Goal: Transaction & Acquisition: Obtain resource

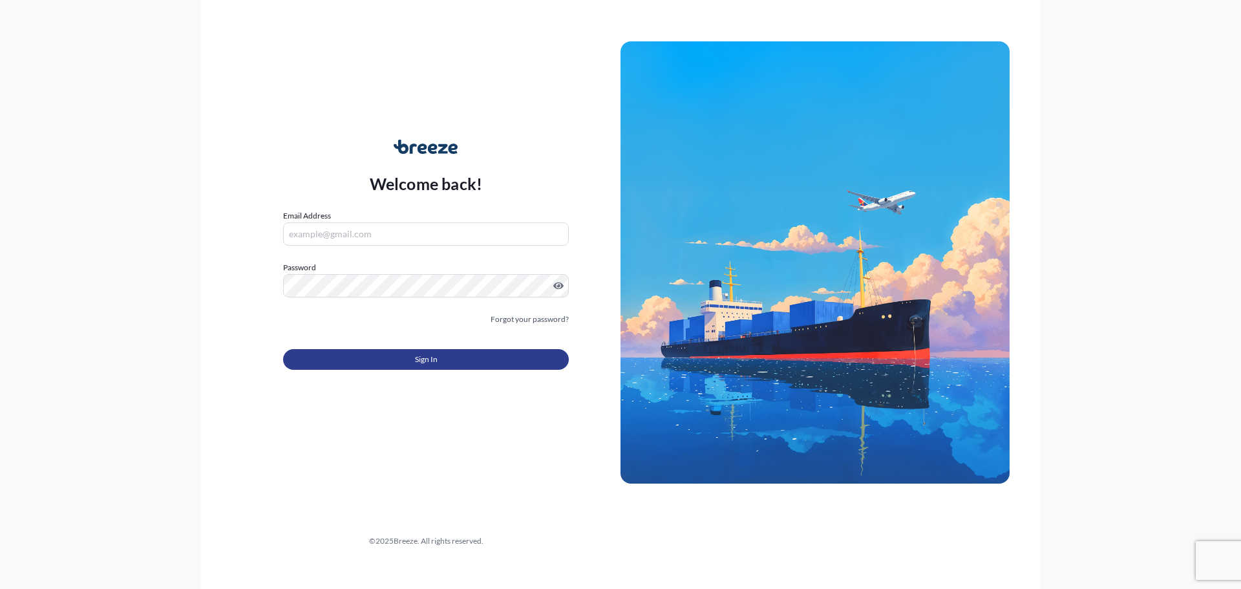
type input "[PERSON_NAME][EMAIL_ADDRESS][DOMAIN_NAME]"
click at [437, 355] on span "Sign In" at bounding box center [426, 359] width 23 height 13
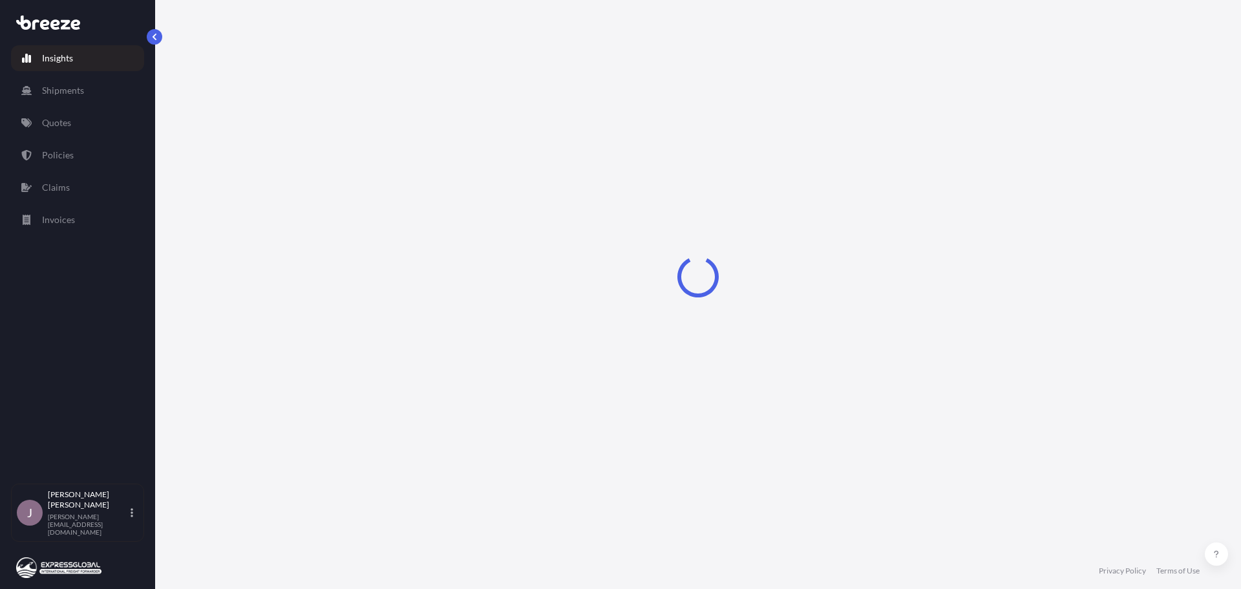
select select "2025"
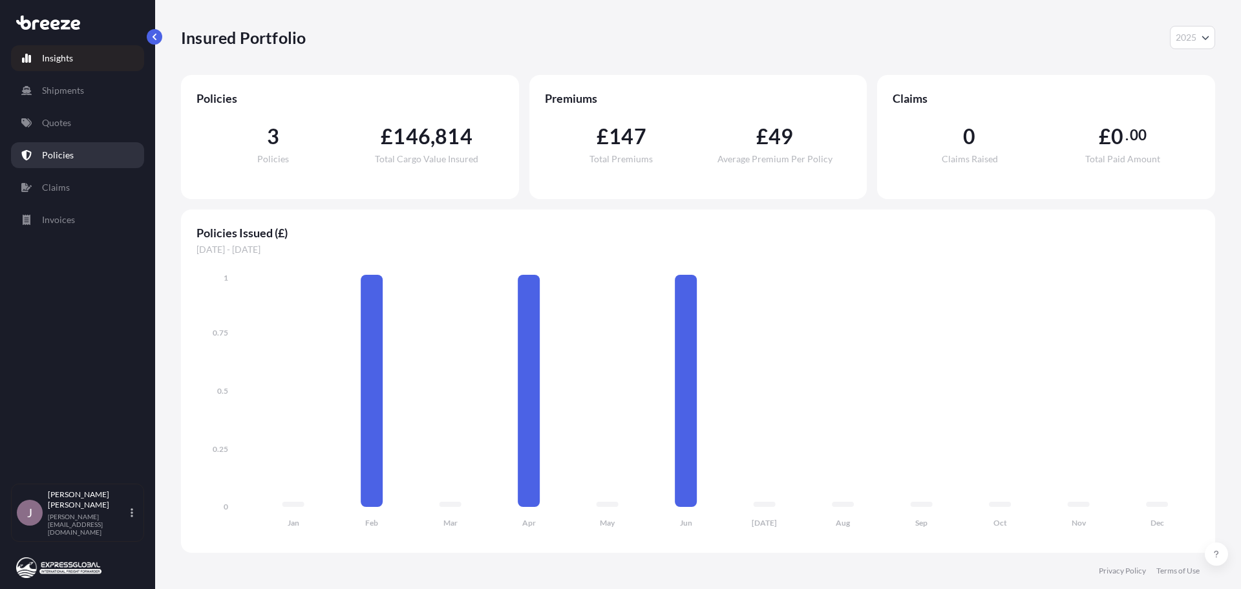
click at [68, 154] on p "Policies" at bounding box center [58, 155] width 32 height 13
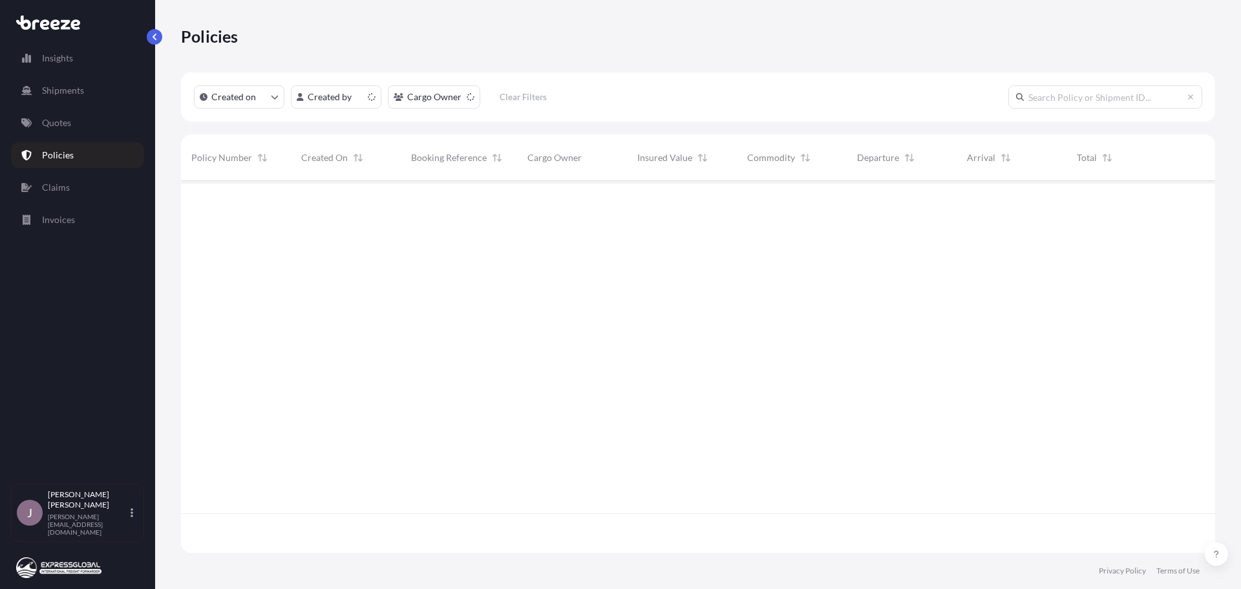
scroll to position [369, 1024]
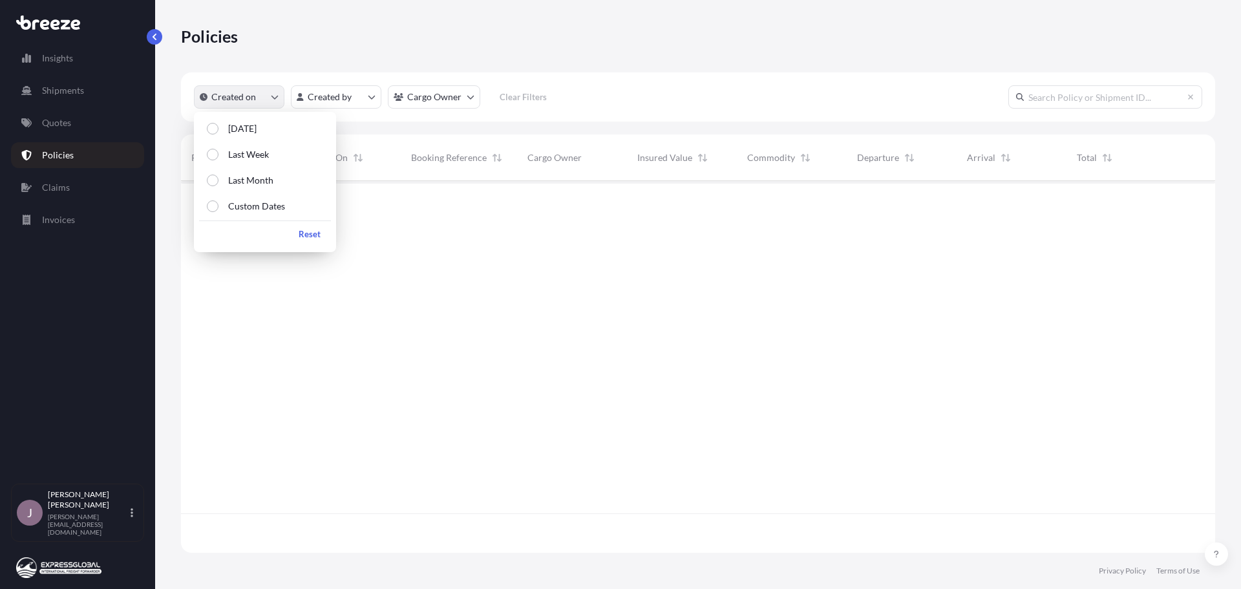
click at [261, 99] on button "Created on" at bounding box center [239, 96] width 90 height 23
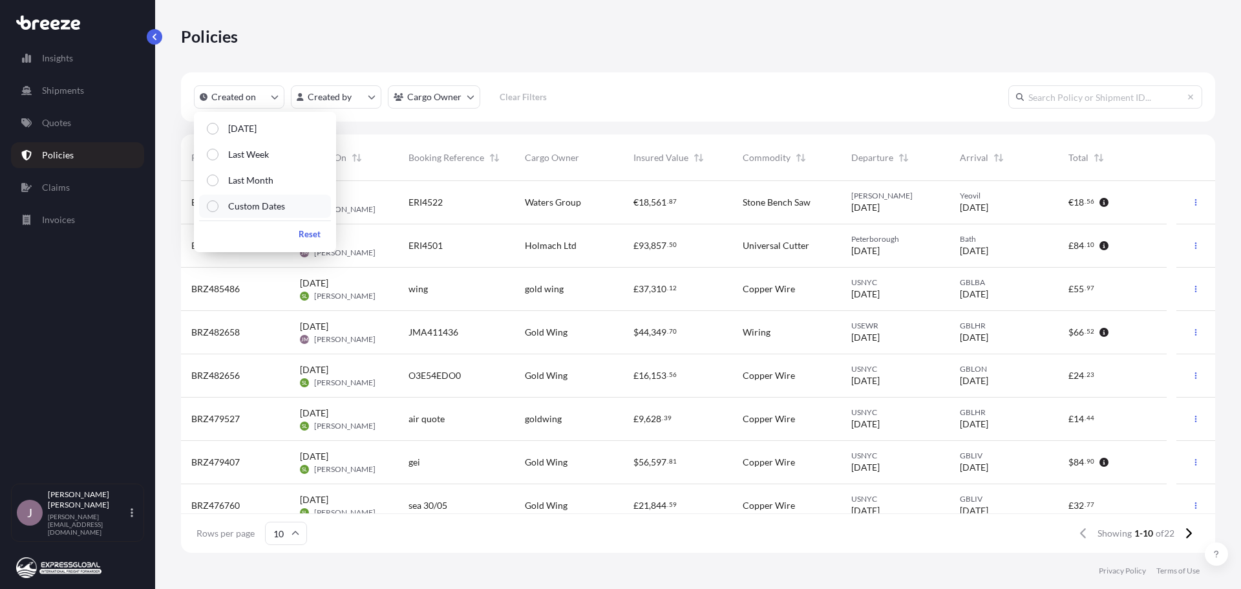
click at [218, 202] on button "Custom Dates" at bounding box center [265, 206] width 132 height 23
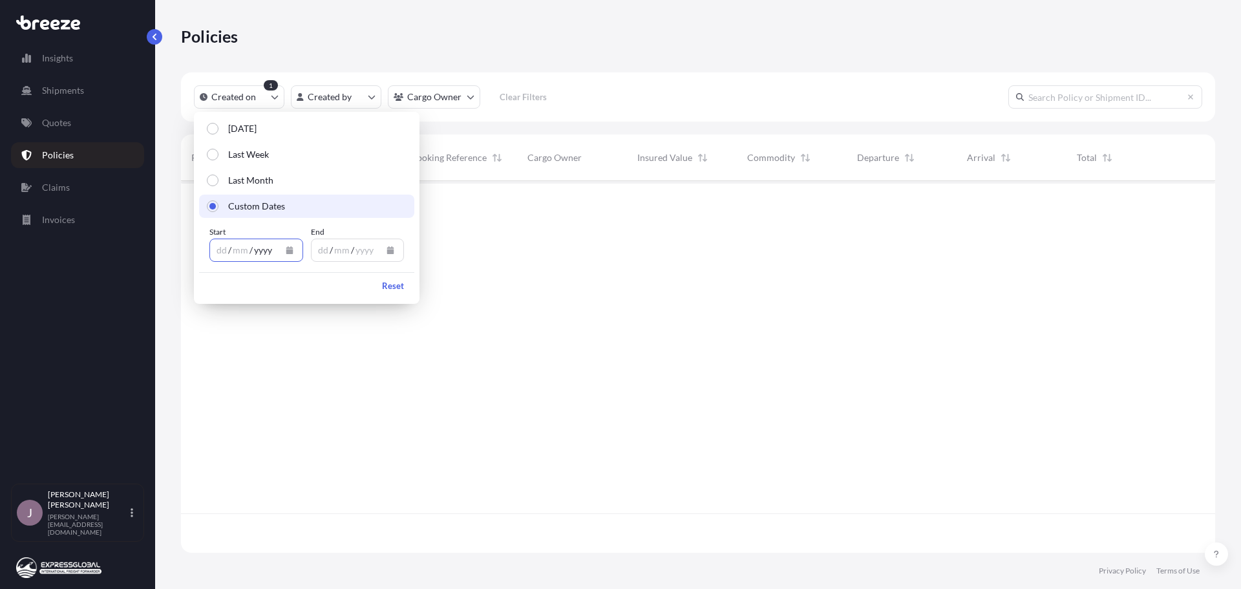
click at [258, 244] on div "yyyy" at bounding box center [263, 250] width 21 height 16
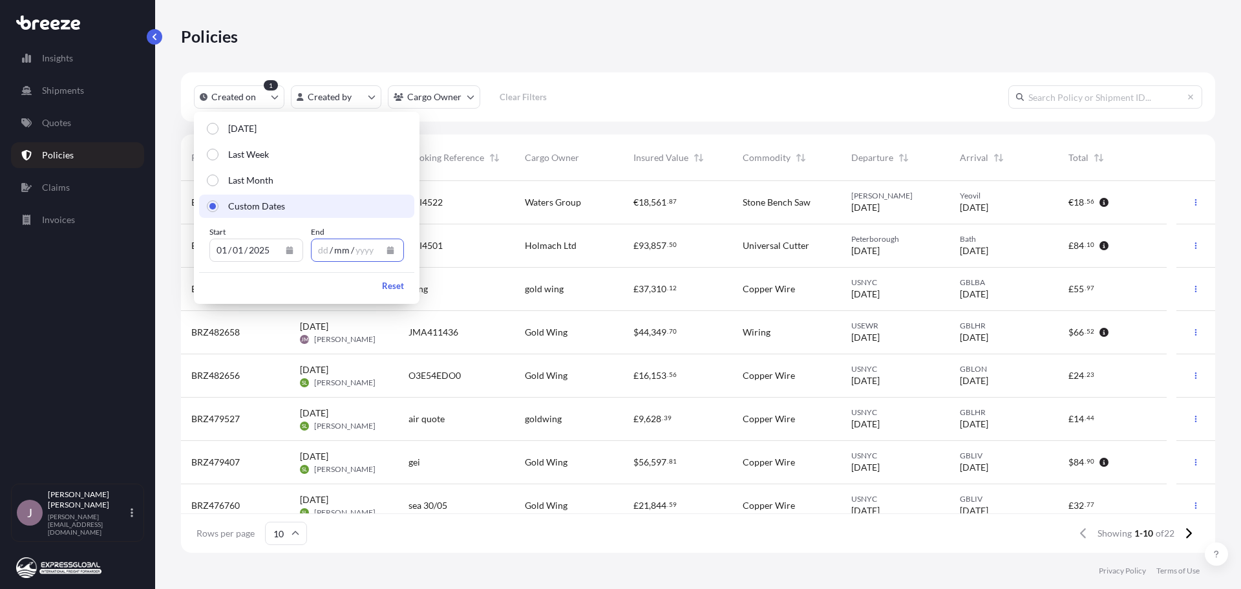
click at [334, 249] on div "mm" at bounding box center [342, 250] width 18 height 16
click at [326, 250] on div "dd" at bounding box center [323, 250] width 13 height 16
click at [350, 244] on div "yyyy" at bounding box center [359, 250] width 21 height 16
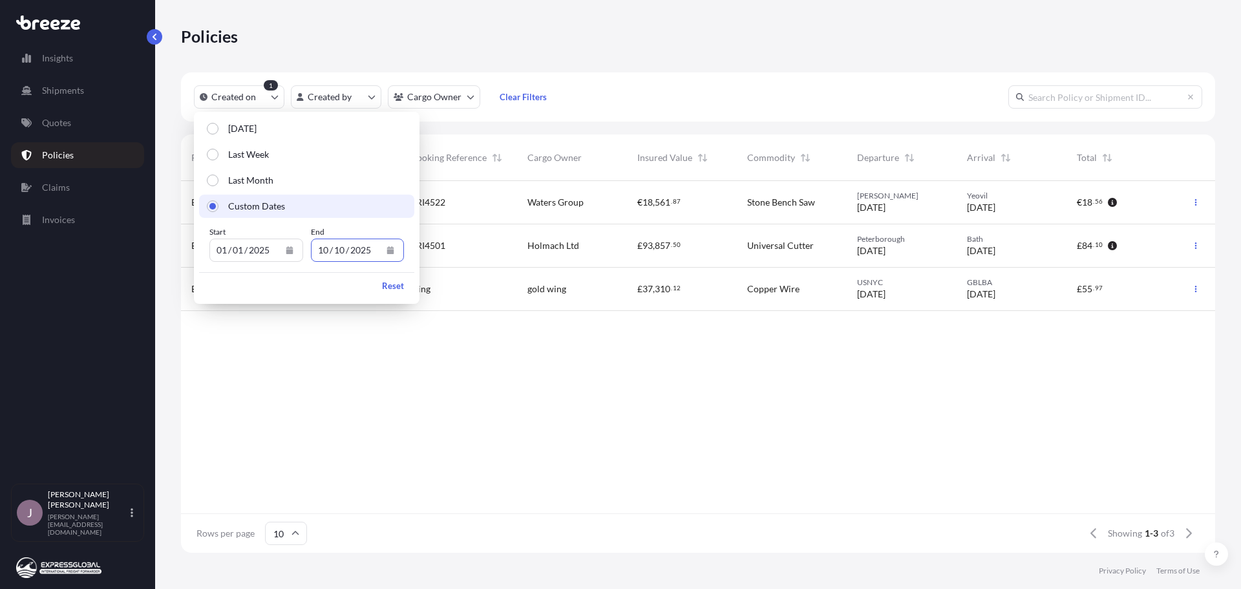
click at [270, 252] on div "2025" at bounding box center [259, 250] width 23 height 16
click at [270, 250] on div "2025" at bounding box center [259, 250] width 23 height 16
drag, startPoint x: 271, startPoint y: 250, endPoint x: 193, endPoint y: 249, distance: 78.2
click at [193, 249] on body "Insights Shipments Quotes Policies Claims Invoices J [PERSON_NAME] [PERSON_NAME…" at bounding box center [620, 294] width 1241 height 589
click at [281, 242] on button "Calendar" at bounding box center [289, 250] width 21 height 21
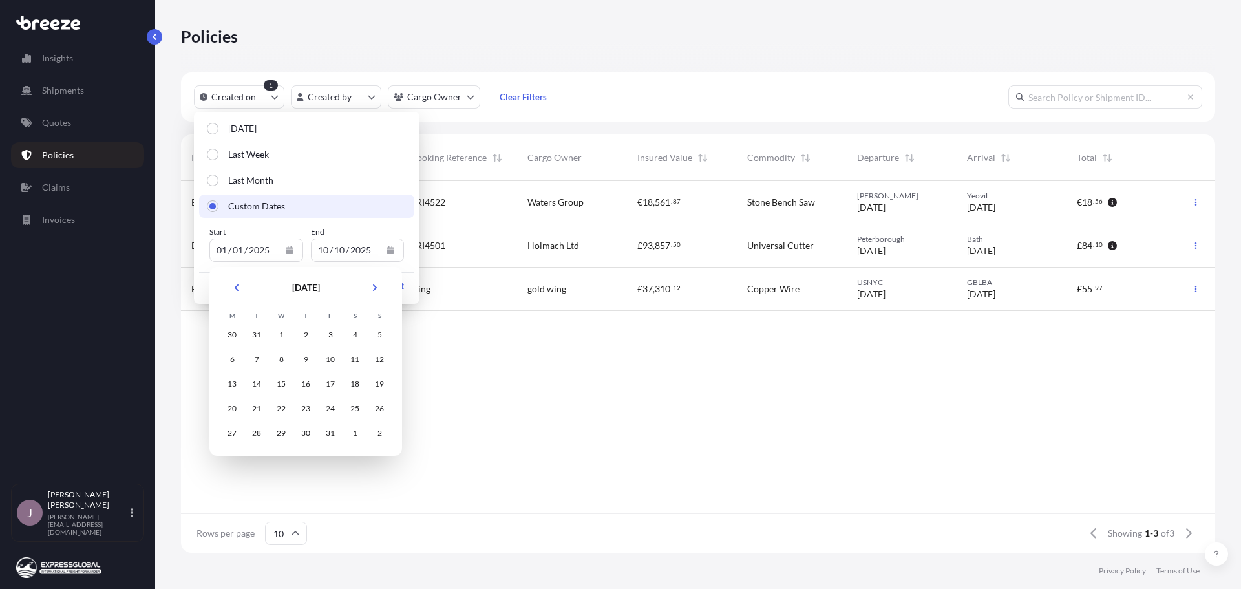
click at [264, 249] on div "2025" at bounding box center [259, 250] width 23 height 16
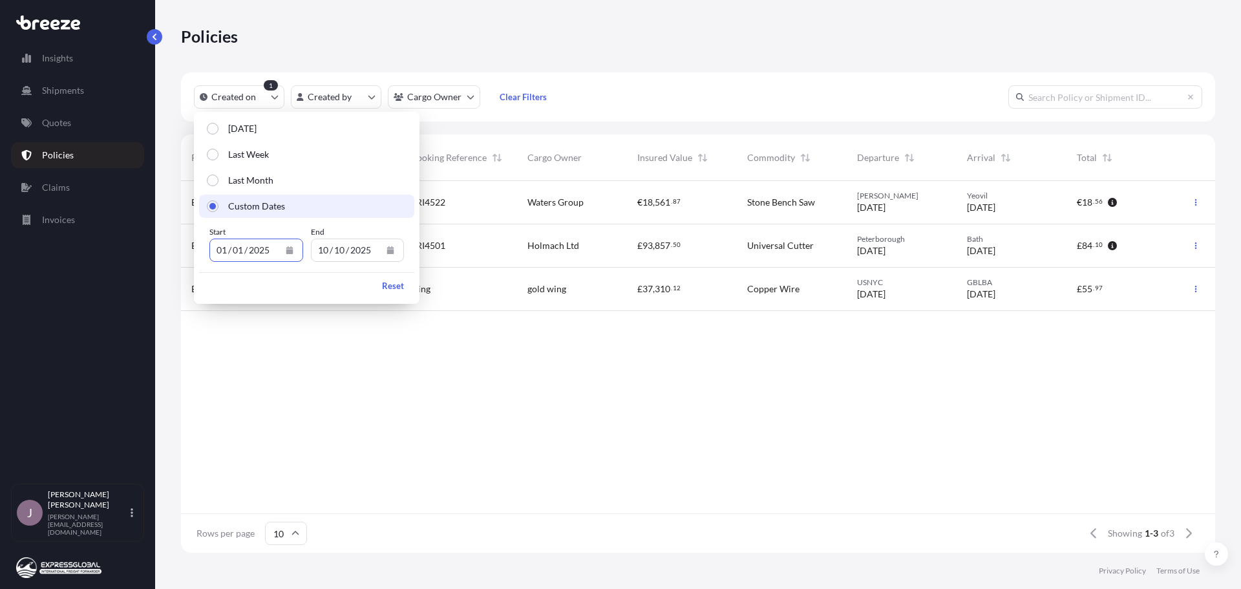
click at [267, 249] on div "2025" at bounding box center [259, 250] width 23 height 16
click at [270, 250] on div "2025" at bounding box center [259, 250] width 23 height 16
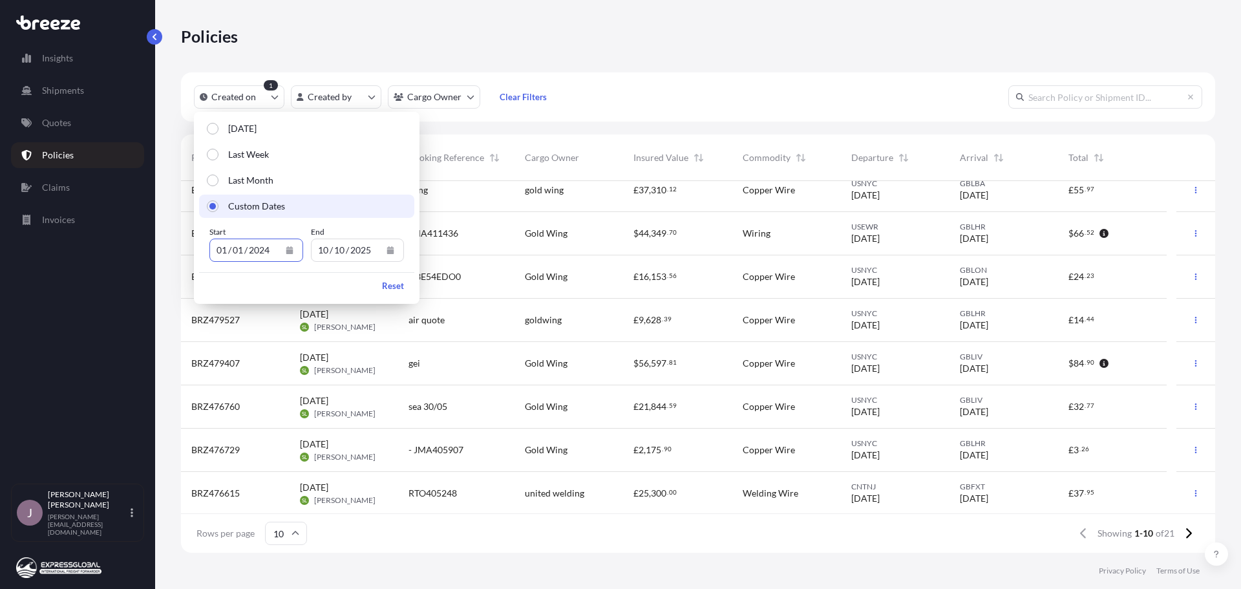
scroll to position [101, 0]
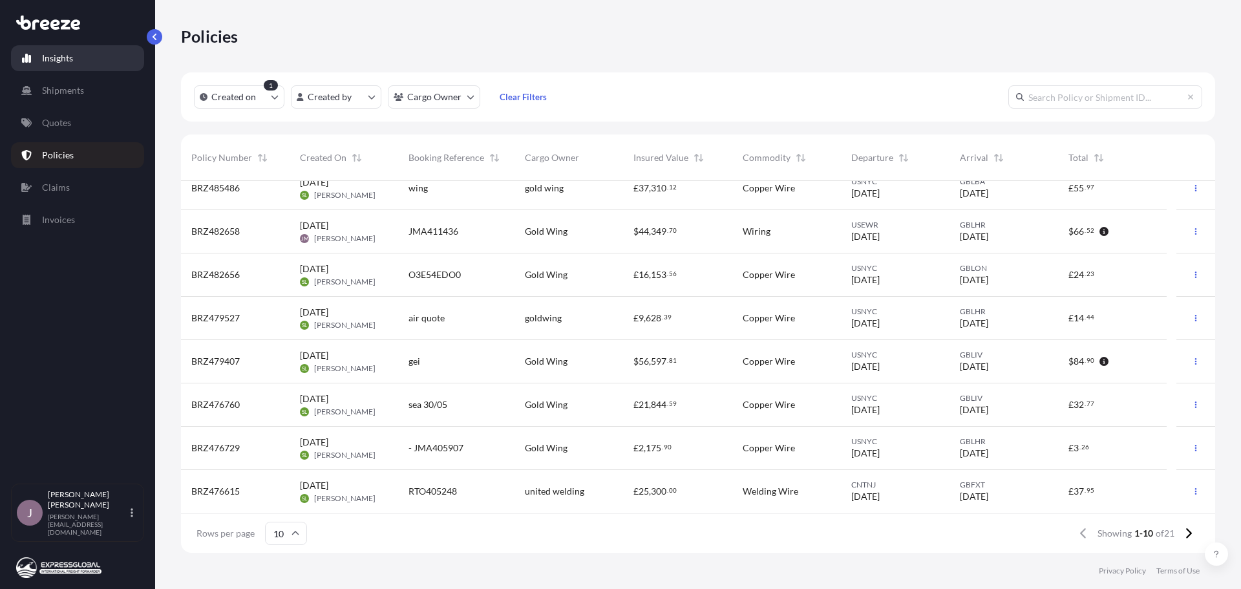
click at [65, 59] on p "Insights" at bounding box center [57, 58] width 31 height 13
select select "2025"
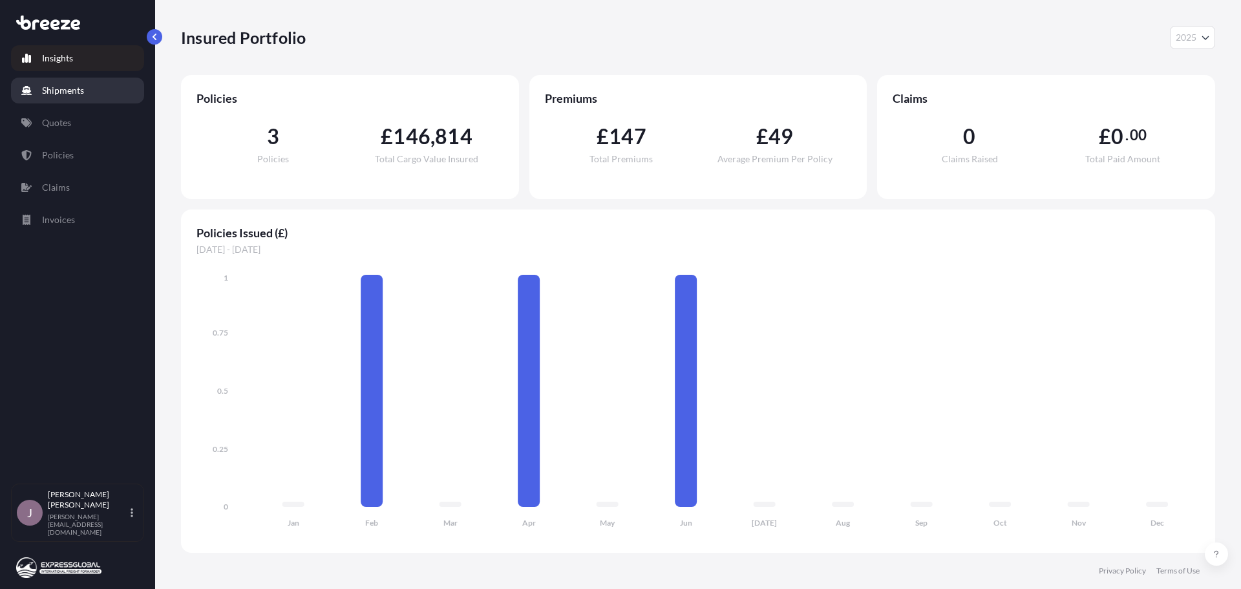
click at [64, 94] on p "Shipments" at bounding box center [63, 90] width 42 height 13
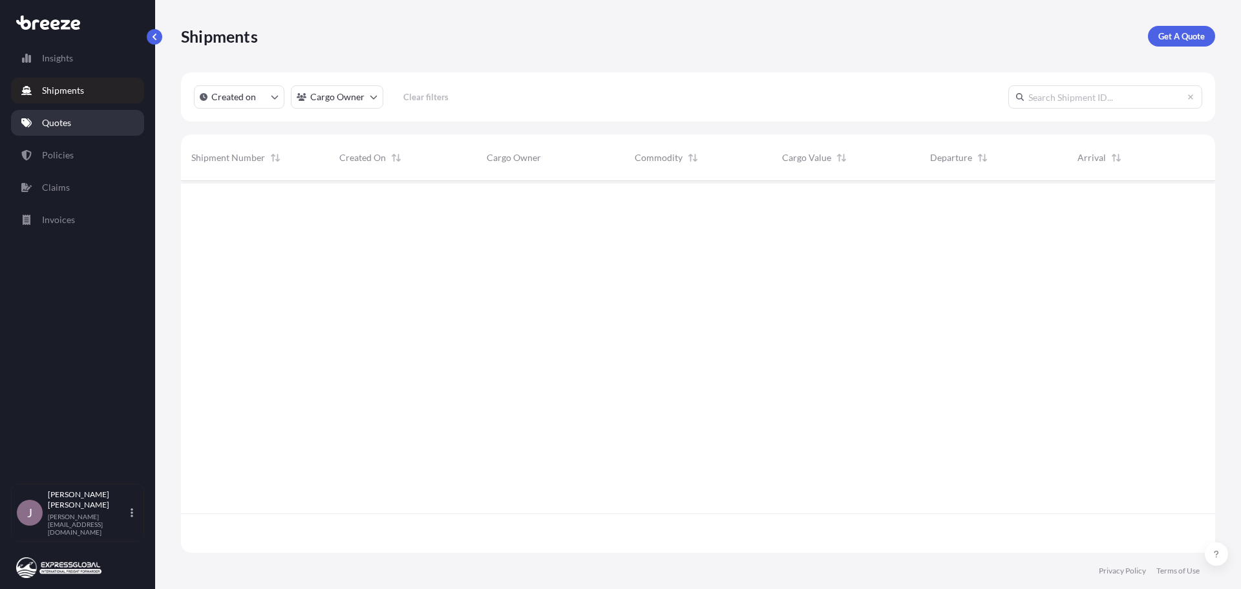
scroll to position [369, 1024]
click at [63, 120] on p "Quotes" at bounding box center [56, 122] width 29 height 13
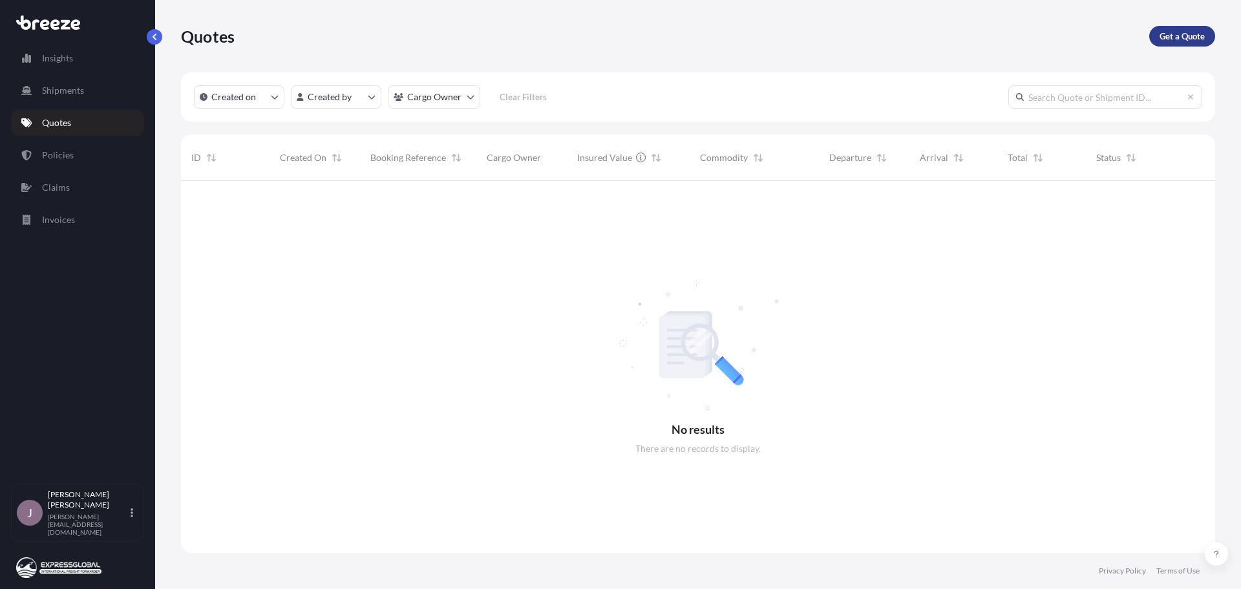
scroll to position [408, 1024]
click at [1172, 36] on p "Get a Quote" at bounding box center [1182, 36] width 45 height 13
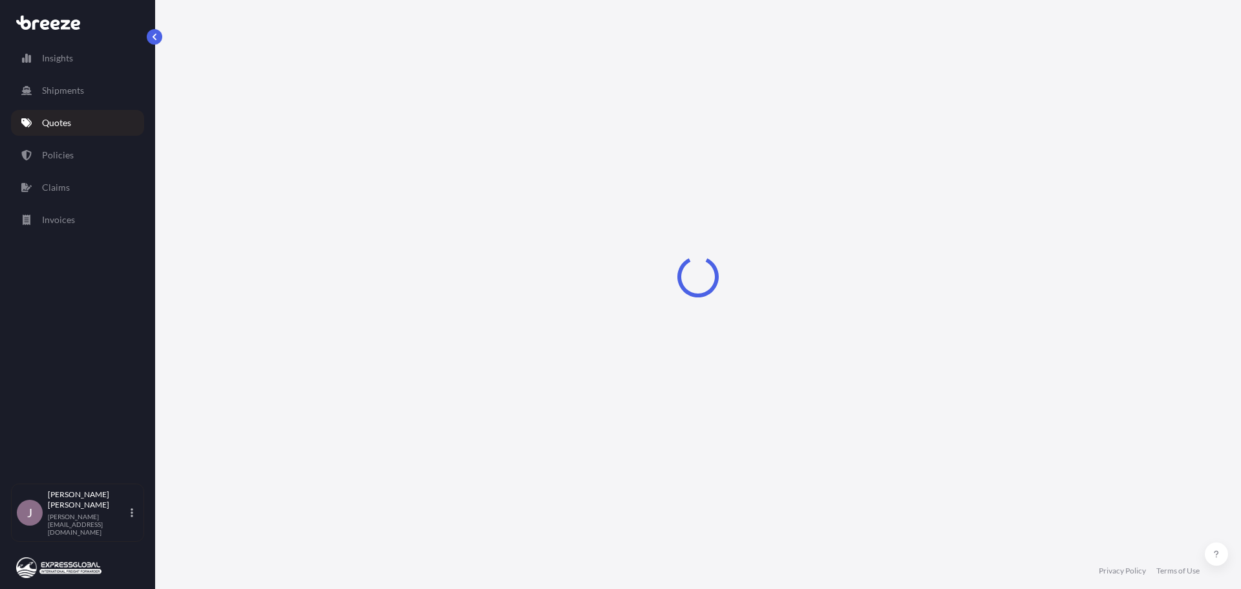
select select "Road"
select select "Sea"
select select "1"
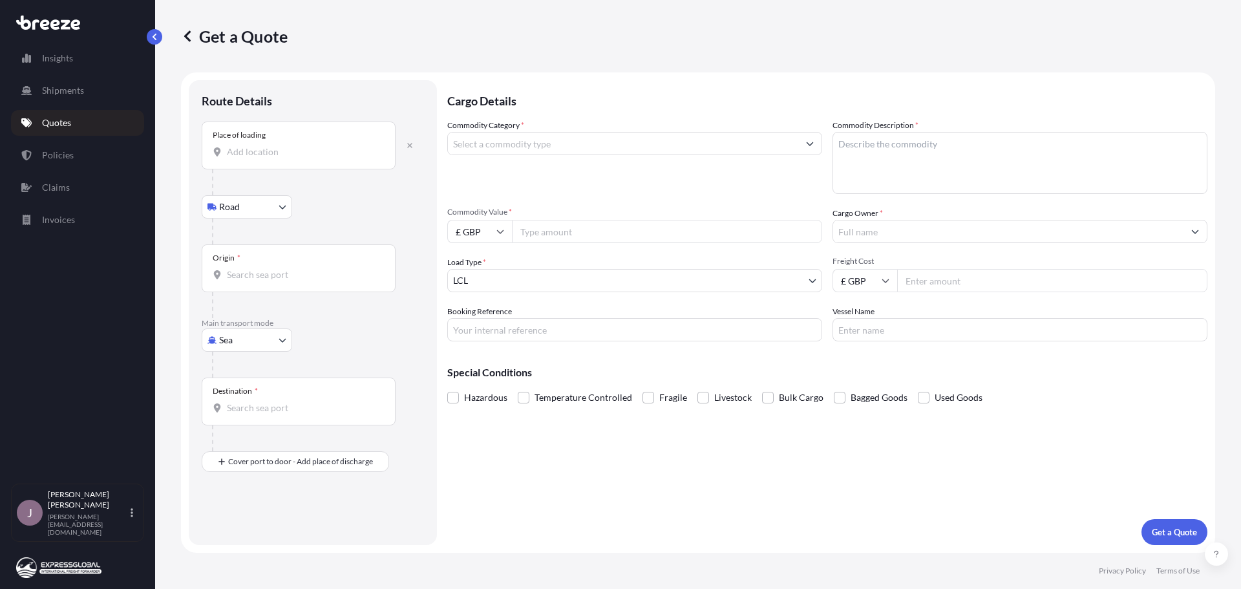
click at [251, 158] on div "Place of loading" at bounding box center [299, 146] width 194 height 48
click at [251, 158] on input "Place of loading" at bounding box center [303, 151] width 153 height 13
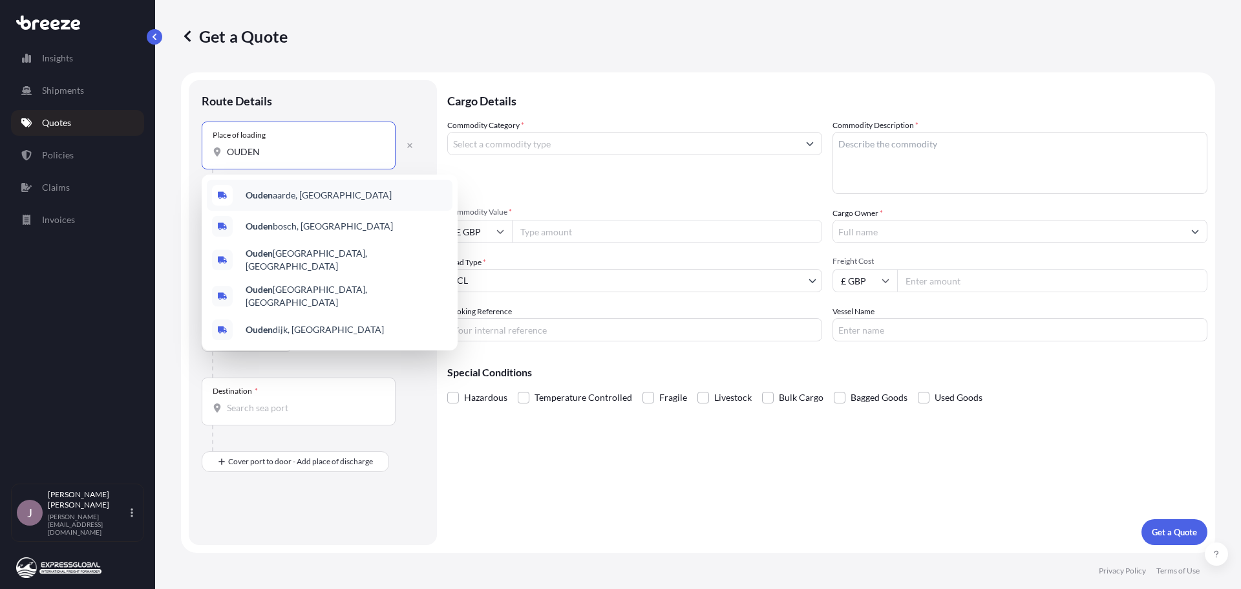
click at [297, 195] on span "[GEOGRAPHIC_DATA], [GEOGRAPHIC_DATA]" at bounding box center [319, 195] width 146 height 13
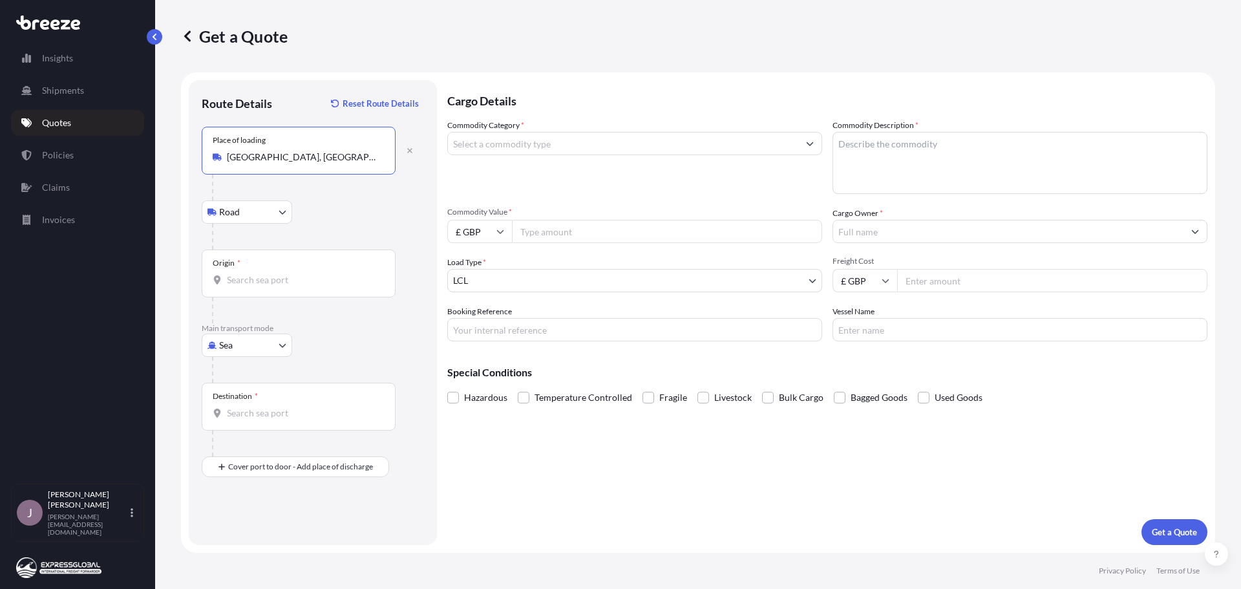
type input "[GEOGRAPHIC_DATA], [GEOGRAPHIC_DATA]"
click at [268, 288] on div "Origin *" at bounding box center [299, 273] width 194 height 48
click at [268, 286] on input "Origin *" at bounding box center [303, 279] width 153 height 13
click at [275, 317] on span "BEZEE - [GEOGRAPHIC_DATA] , [GEOGRAPHIC_DATA]" at bounding box center [331, 323] width 171 height 13
type input "BEZEE - [GEOGRAPHIC_DATA], [GEOGRAPHIC_DATA]"
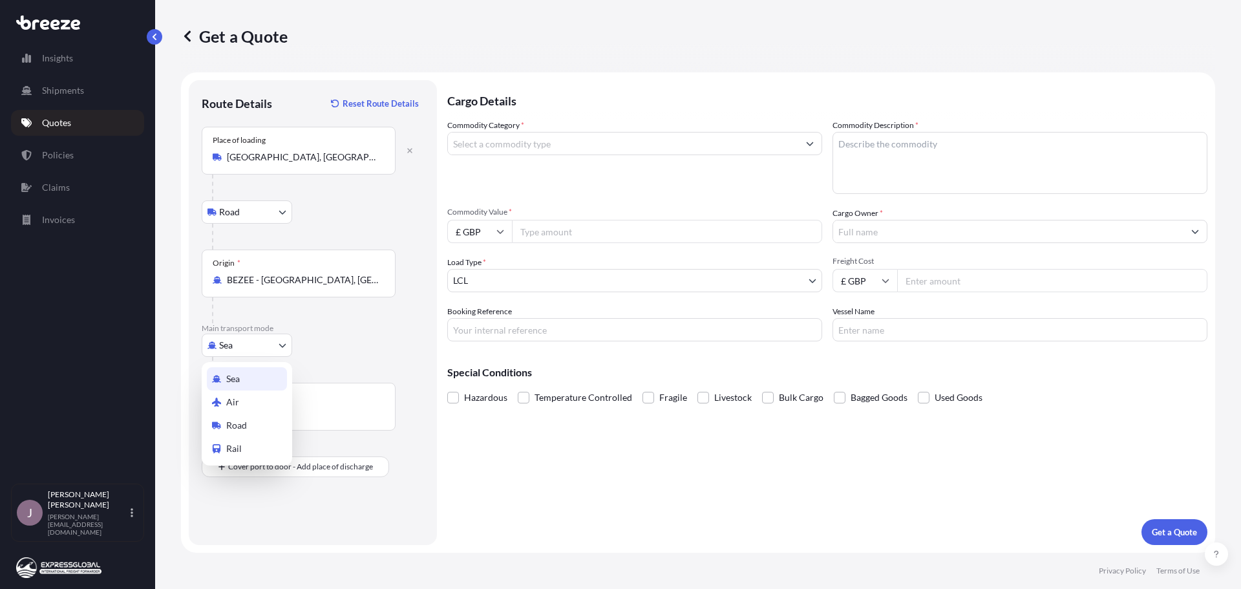
click at [253, 345] on body "1 option available. Insights Shipments Quotes Policies Claims Invoices J [PERSO…" at bounding box center [620, 294] width 1241 height 589
click at [256, 422] on div "Road" at bounding box center [247, 425] width 80 height 23
select select "Road"
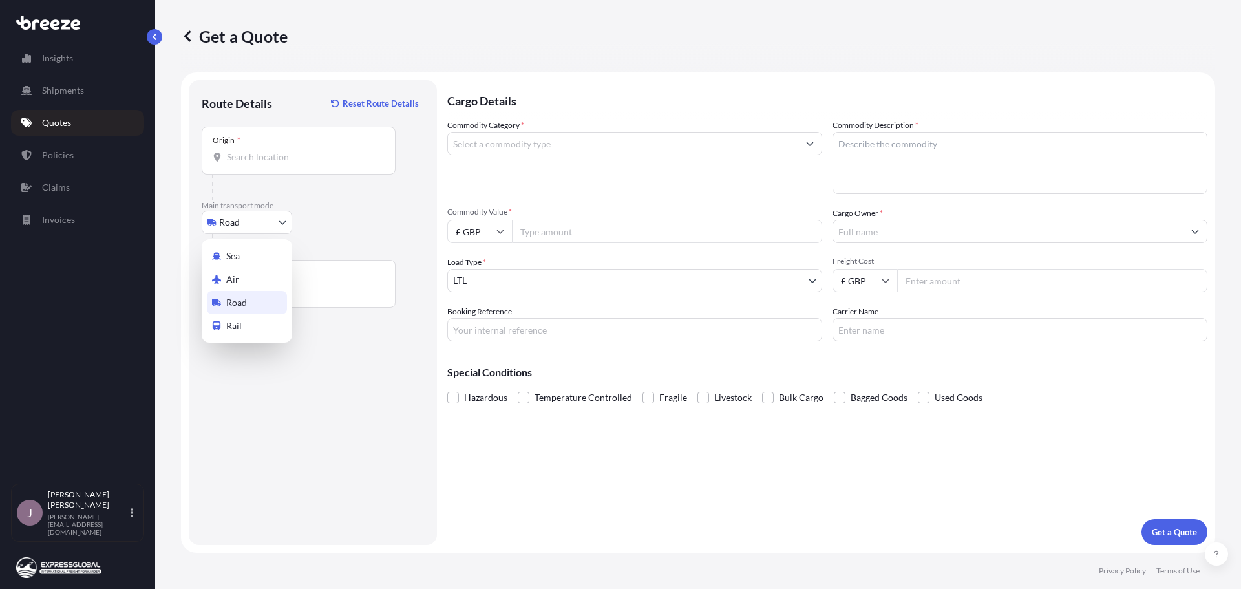
click at [270, 223] on body "1 option available. Insights Shipments Quotes Policies Claims Invoices J [PERSO…" at bounding box center [620, 294] width 1241 height 589
click at [271, 156] on input "Origin *" at bounding box center [303, 157] width 153 height 13
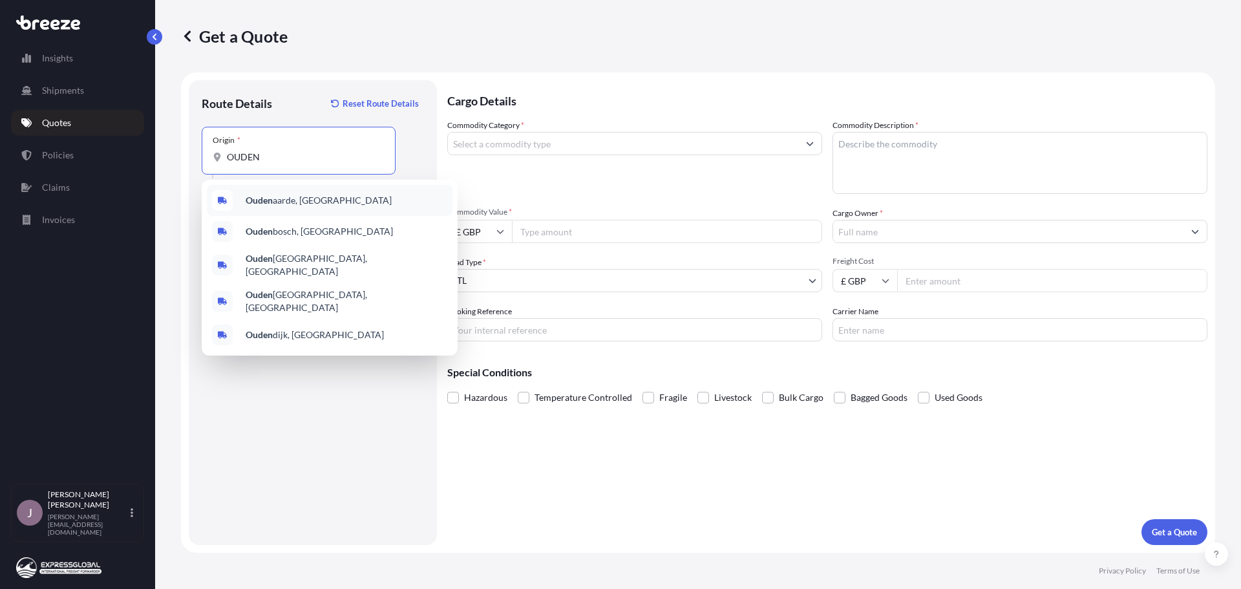
click at [260, 198] on b "Ouden" at bounding box center [259, 200] width 27 height 11
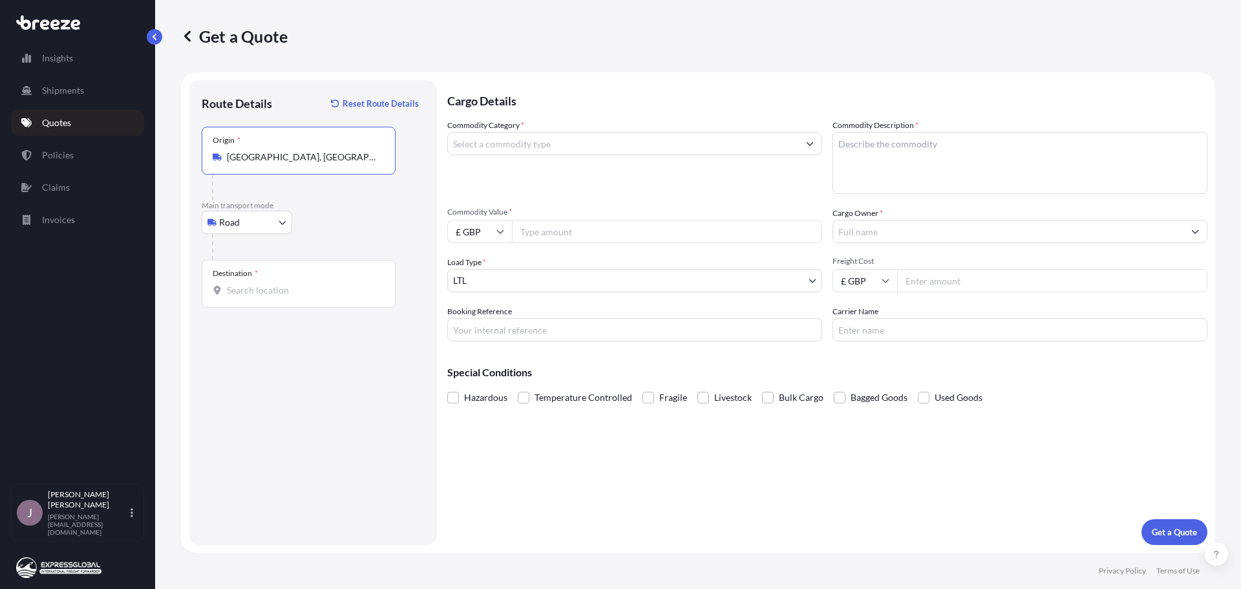
type input "[GEOGRAPHIC_DATA], [GEOGRAPHIC_DATA]"
click at [274, 295] on input "Destination *" at bounding box center [303, 290] width 153 height 13
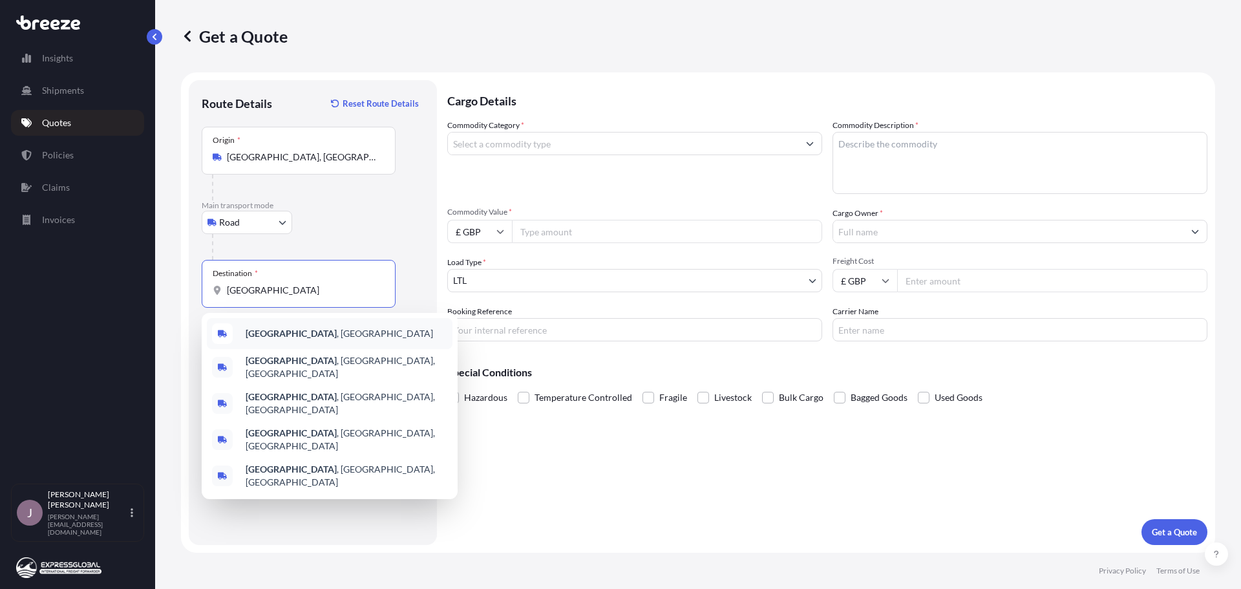
click at [304, 332] on div "[GEOGRAPHIC_DATA] , [GEOGRAPHIC_DATA]" at bounding box center [330, 333] width 246 height 31
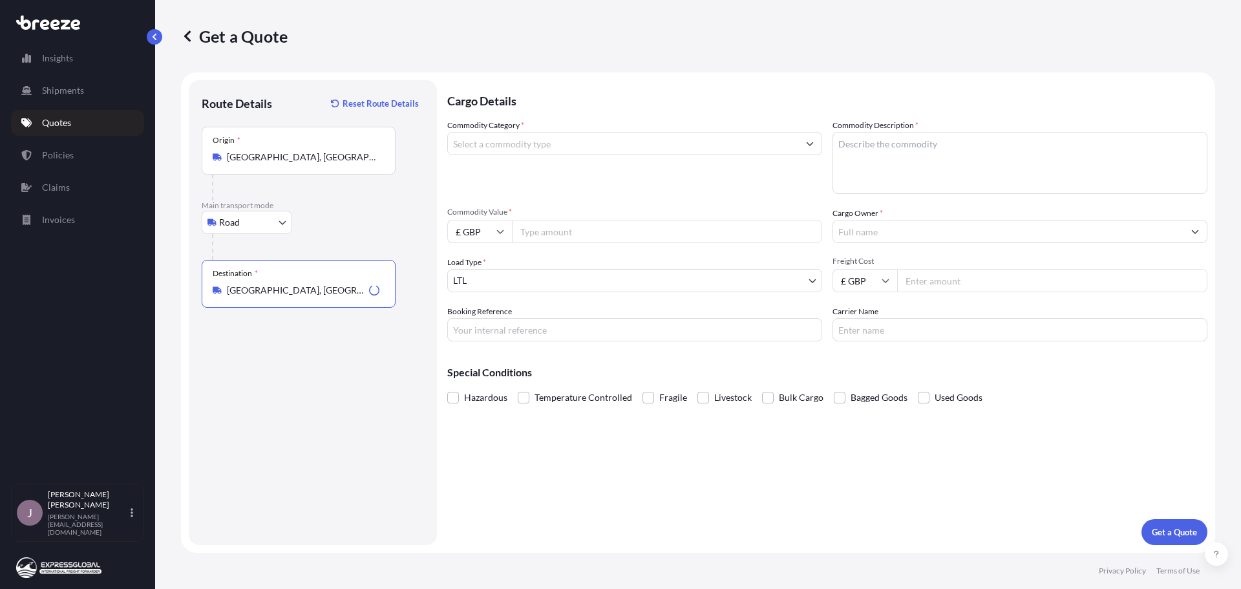
type input "[GEOGRAPHIC_DATA], [GEOGRAPHIC_DATA]"
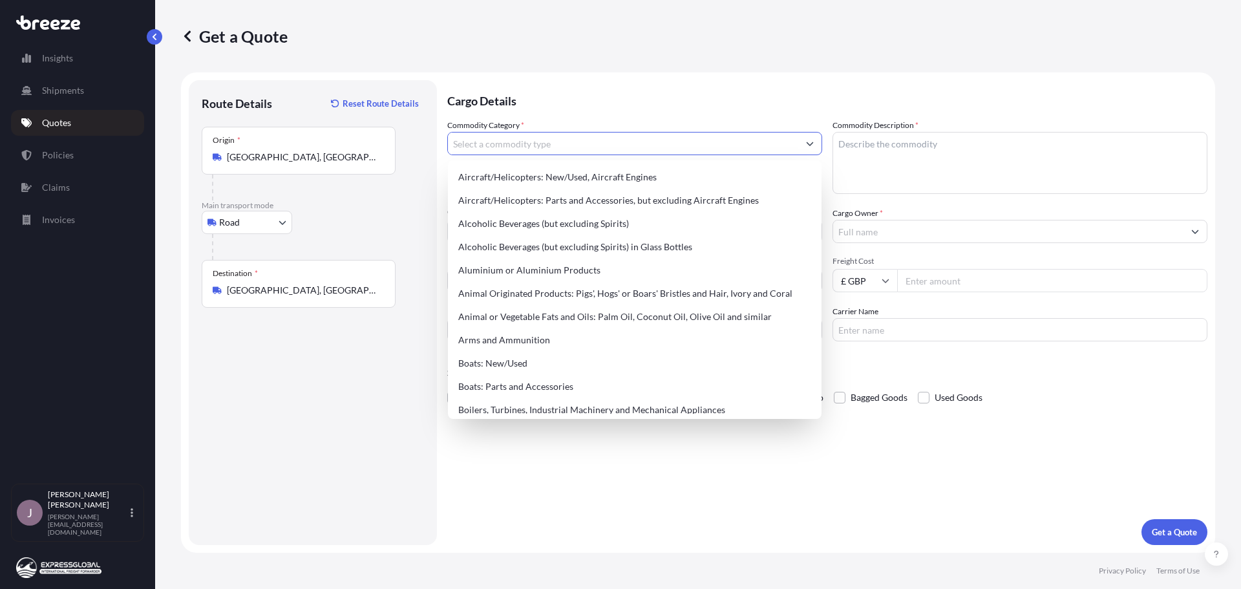
click at [527, 142] on input "Commodity Category *" at bounding box center [623, 143] width 350 height 23
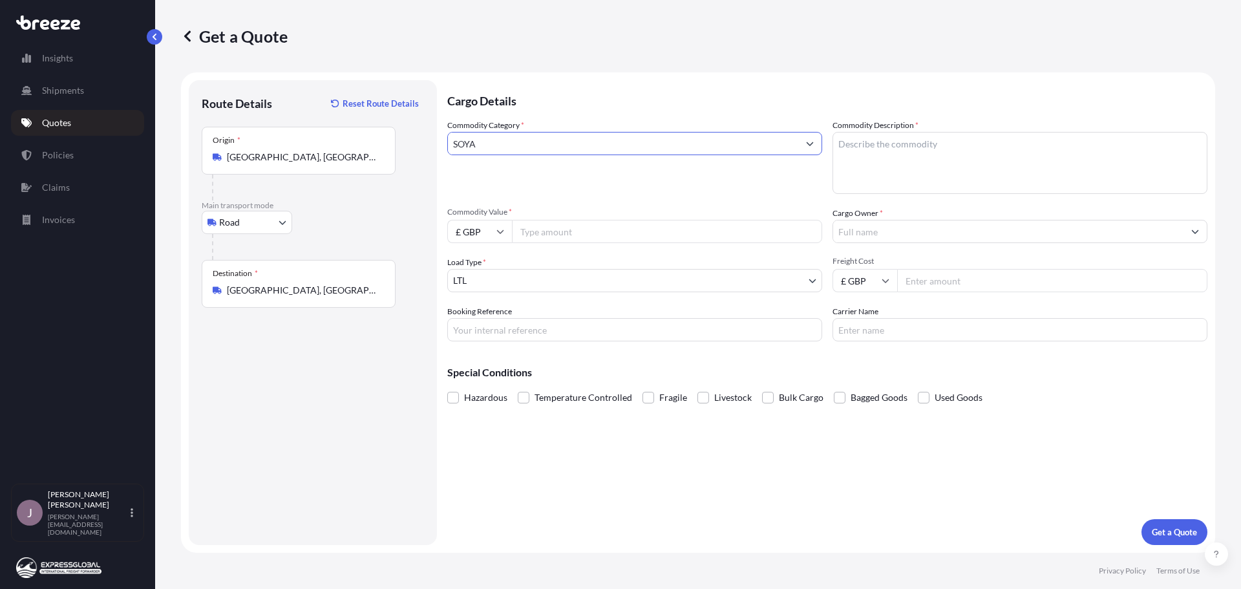
click at [528, 144] on input "SOYA" at bounding box center [623, 143] width 350 height 23
drag, startPoint x: 528, startPoint y: 144, endPoint x: 396, endPoint y: 138, distance: 132.0
click at [396, 138] on form "Route Details Reset Route Details Place of loading Road Road Rail Origin * [GEO…" at bounding box center [698, 312] width 1034 height 480
type input "P"
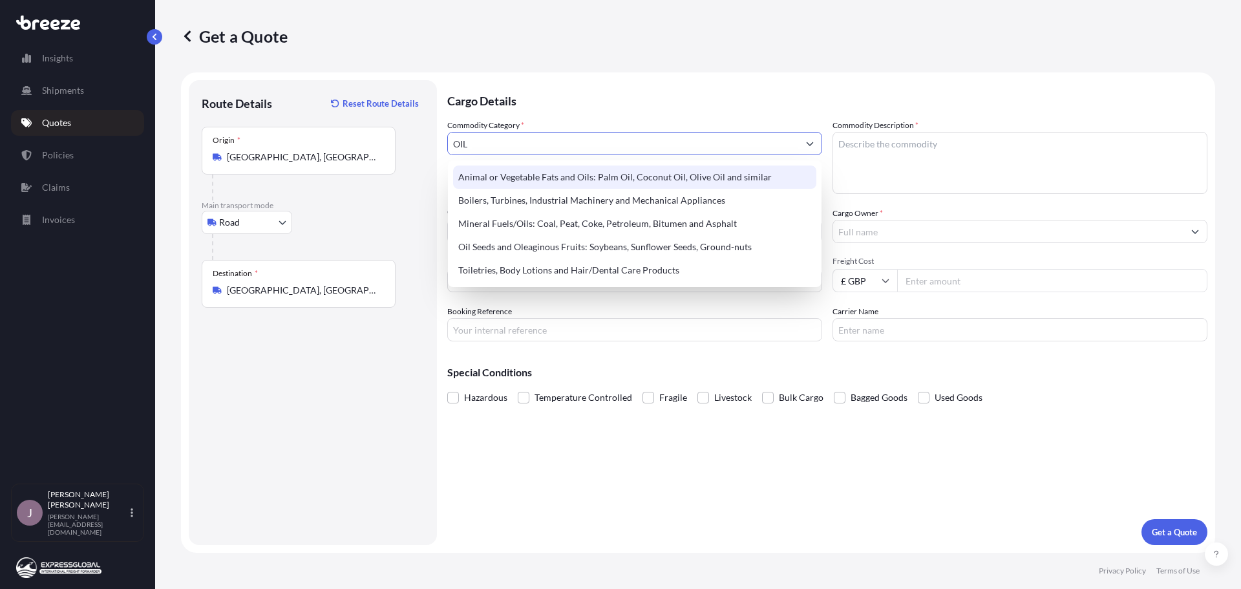
click at [710, 179] on div "Animal or Vegetable Fats and Oils: Palm Oil, Coconut Oil, Olive Oil and similar" at bounding box center [634, 176] width 363 height 23
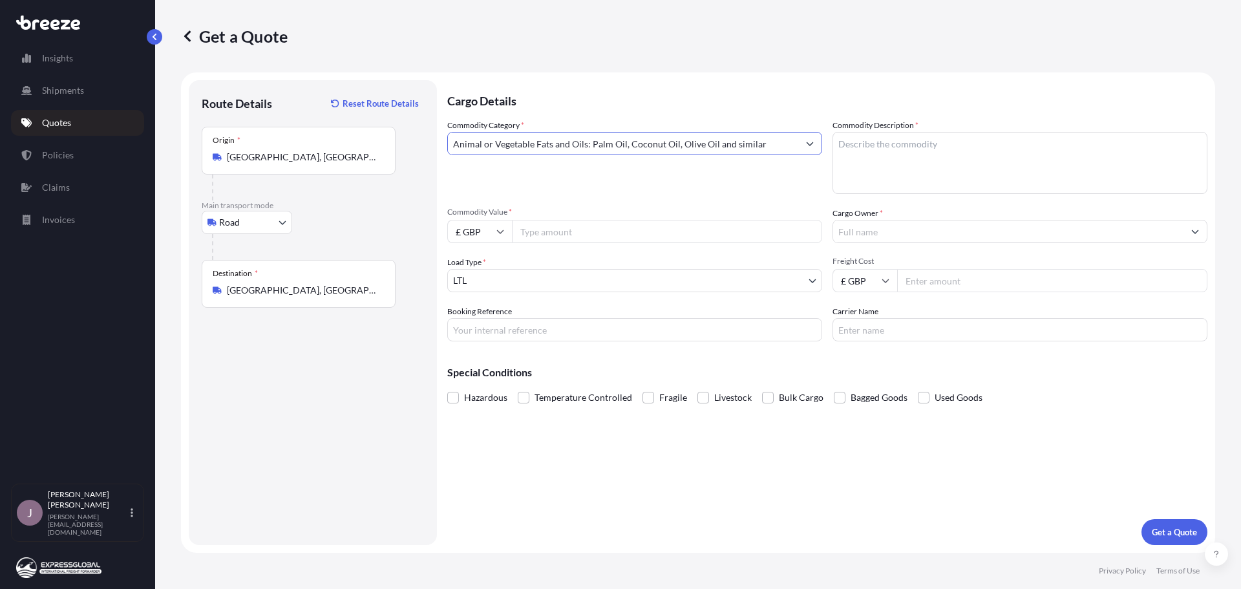
type input "Animal or Vegetable Fats and Oils: Palm Oil, Coconut Oil, Olive Oil and similar"
click at [867, 154] on textarea "Commodity Description *" at bounding box center [1019, 163] width 375 height 62
type textarea "SOYA BEAN OIL - ORGANIC"
type input "17000"
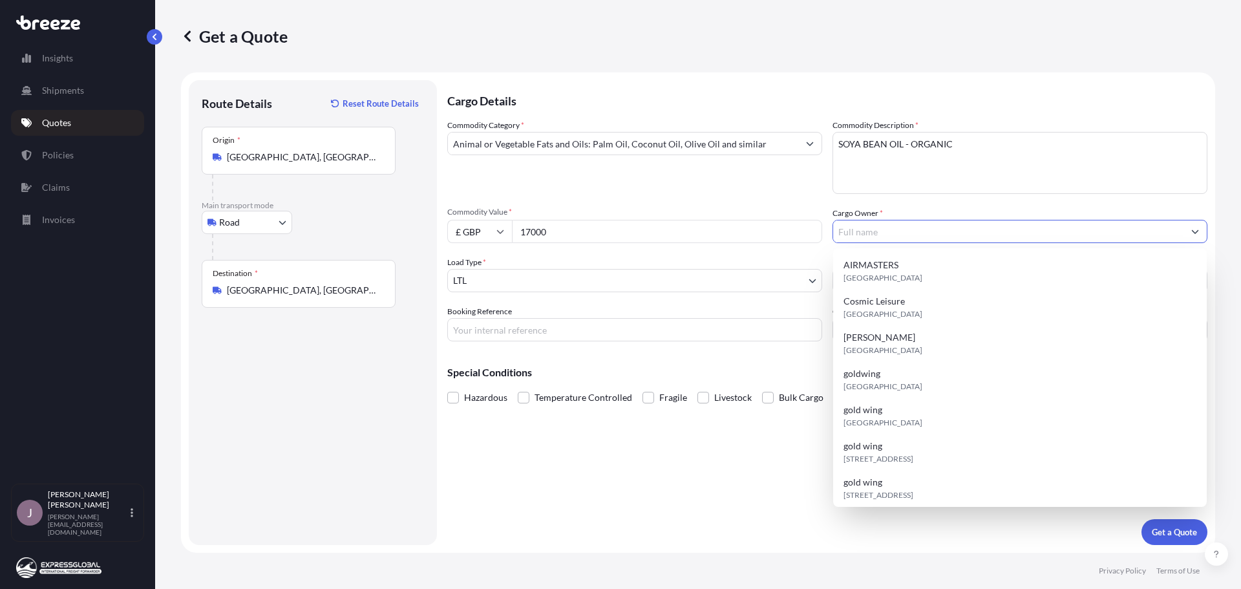
click at [902, 235] on input "Cargo Owner *" at bounding box center [1008, 231] width 350 height 23
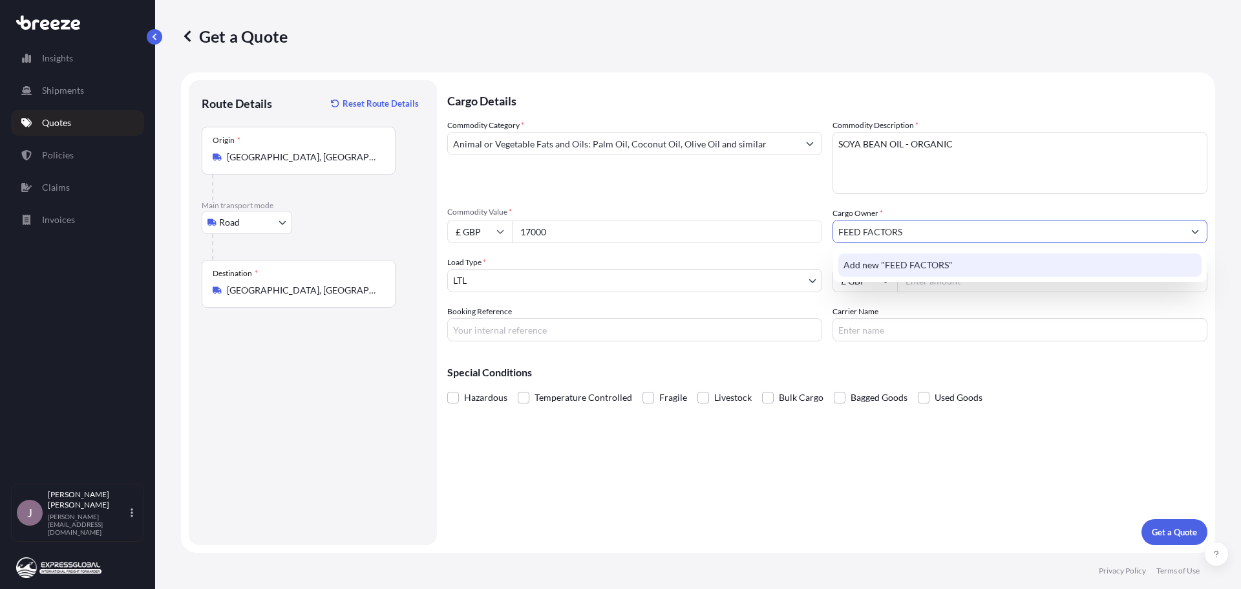
type input "FEED FACTORS"
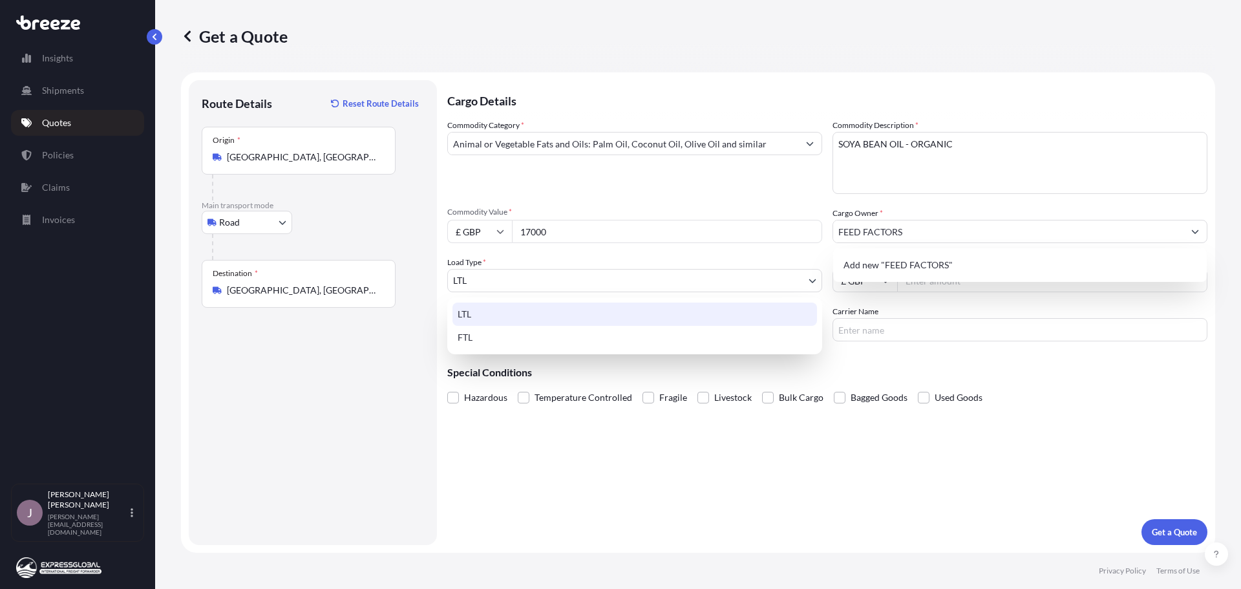
click at [735, 270] on body "15 options available. 0 options available. 1 option available. Insights Shipmen…" at bounding box center [620, 294] width 1241 height 589
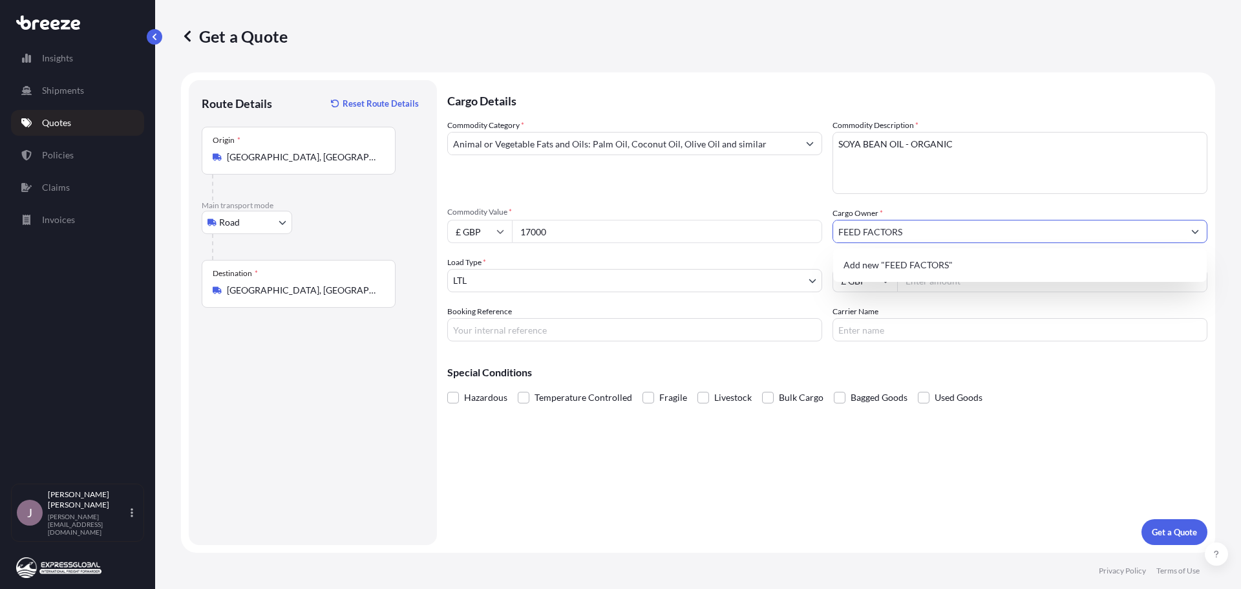
click at [922, 233] on input "FEED FACTORS" at bounding box center [1008, 231] width 350 height 23
click at [911, 261] on span "Add new "FEED FACTORS"" at bounding box center [897, 265] width 109 height 13
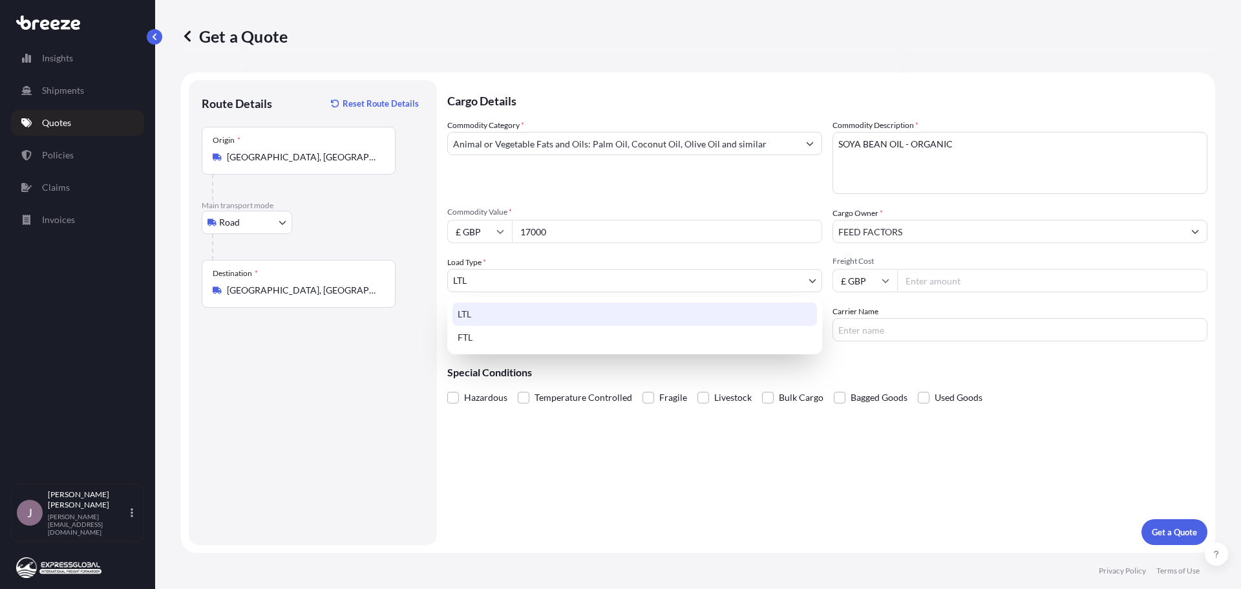
click at [693, 275] on body "0 options available. 1 option available. 1 option available. Insights Shipments…" at bounding box center [620, 294] width 1241 height 589
click at [474, 337] on div "FTL" at bounding box center [634, 337] width 365 height 23
select select "2"
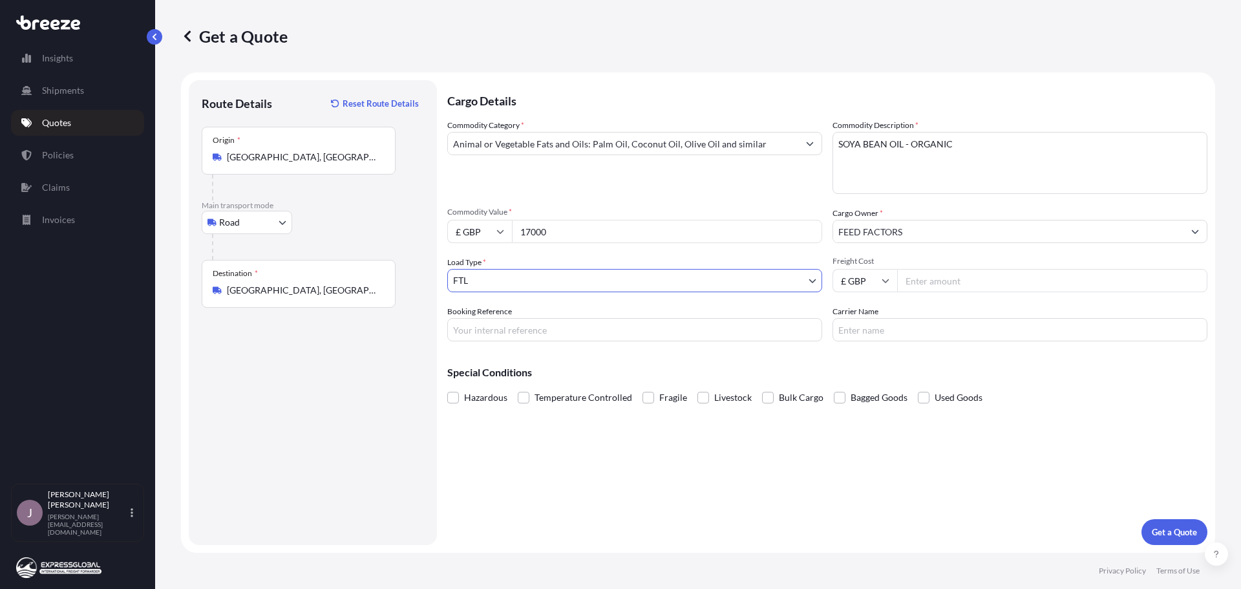
drag, startPoint x: 968, startPoint y: 281, endPoint x: 953, endPoint y: 289, distance: 16.8
click at [953, 289] on input "Freight Cost" at bounding box center [1052, 280] width 310 height 23
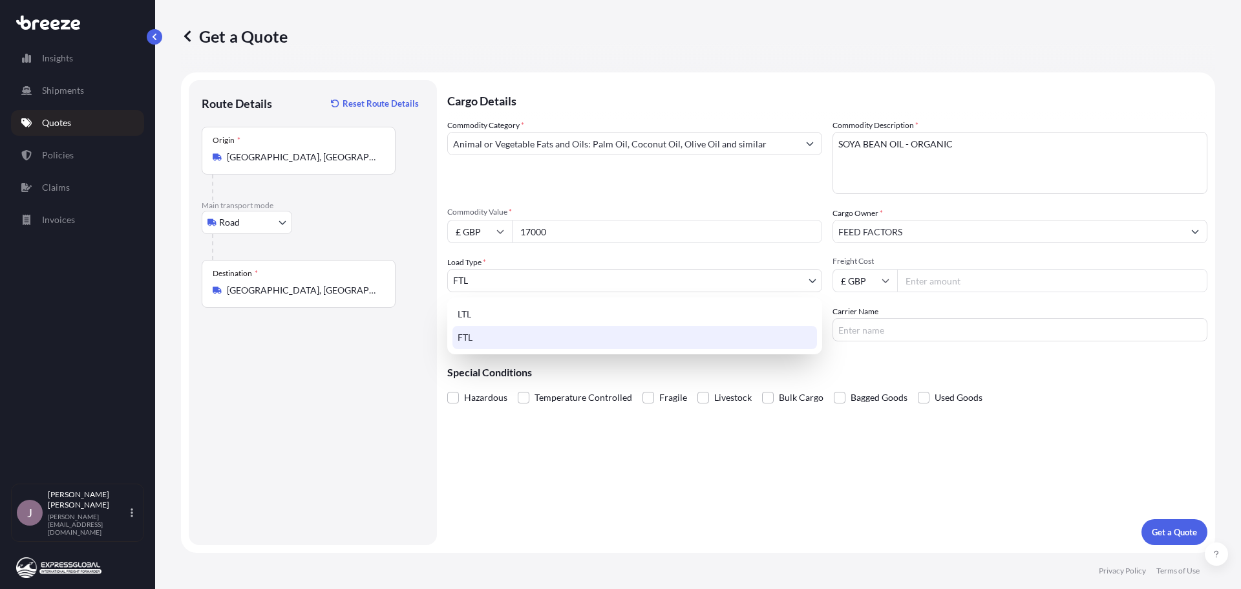
click at [537, 283] on body "Insights Shipments Quotes Policies Claims Invoices J [PERSON_NAME] [PERSON_NAME…" at bounding box center [620, 294] width 1241 height 589
click at [488, 343] on div "FTL" at bounding box center [634, 337] width 365 height 23
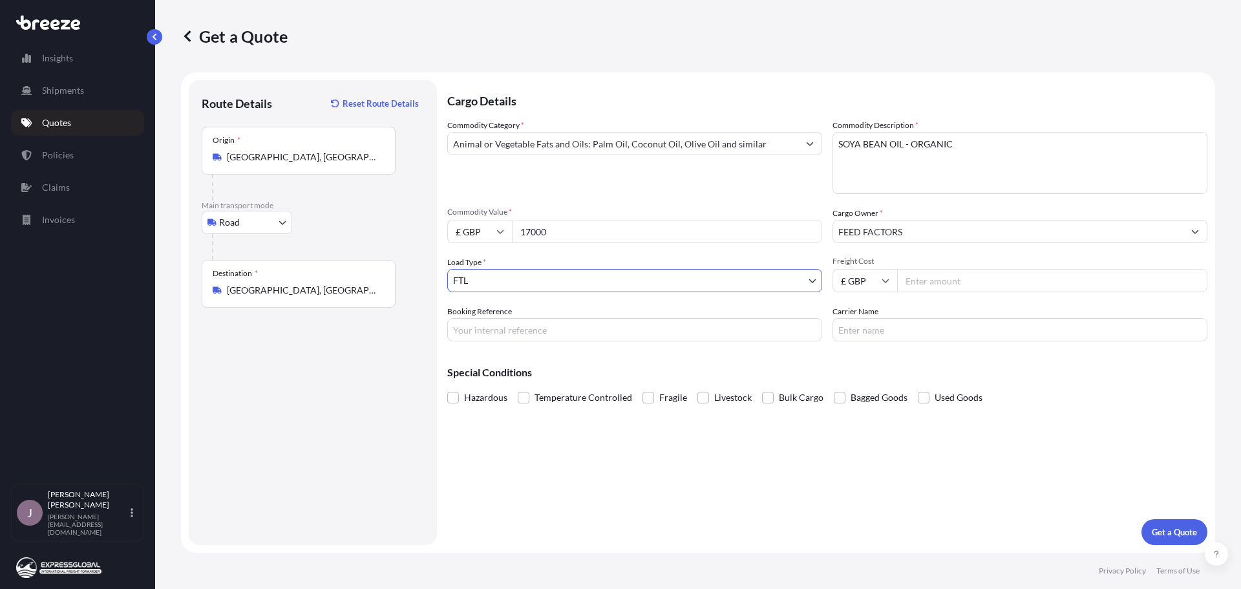
click at [917, 281] on input "Freight Cost" at bounding box center [1052, 280] width 310 height 23
click at [935, 278] on input "Freight Cost" at bounding box center [1052, 280] width 310 height 23
click at [978, 279] on input "Freight Cost" at bounding box center [1052, 280] width 310 height 23
type input "2850"
click at [518, 335] on input "Booking Reference" at bounding box center [634, 329] width 375 height 23
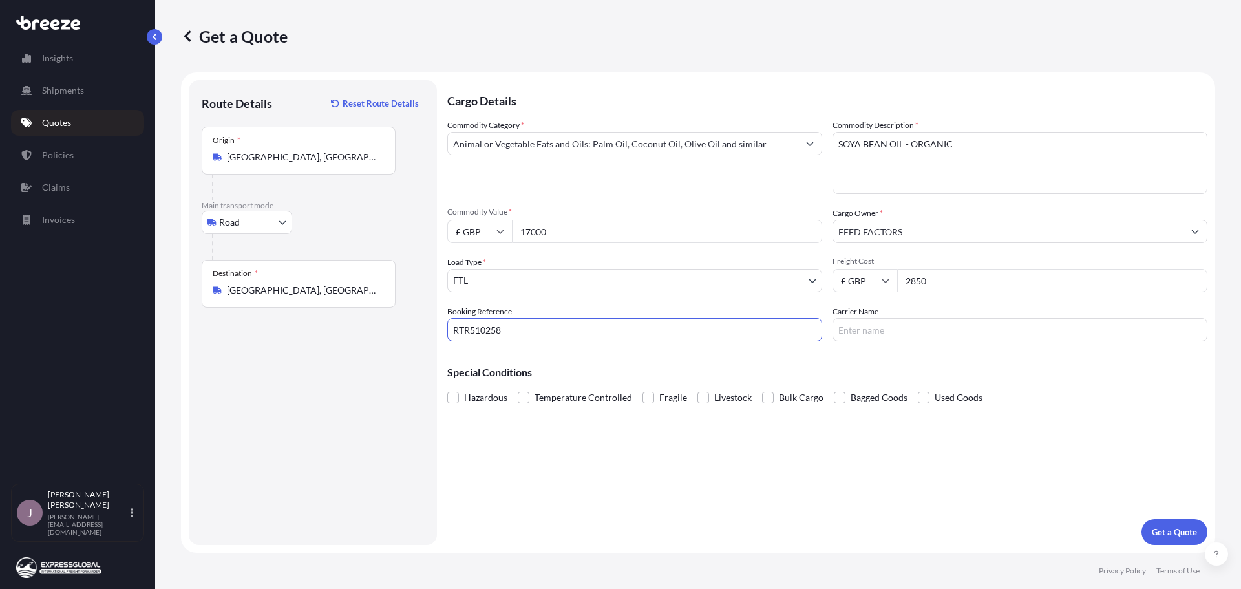
type input "RTR510258"
click at [917, 332] on input "Carrier Name" at bounding box center [1019, 329] width 375 height 23
type input "PALTANK"
click at [1170, 526] on p "Get a Quote" at bounding box center [1174, 531] width 45 height 13
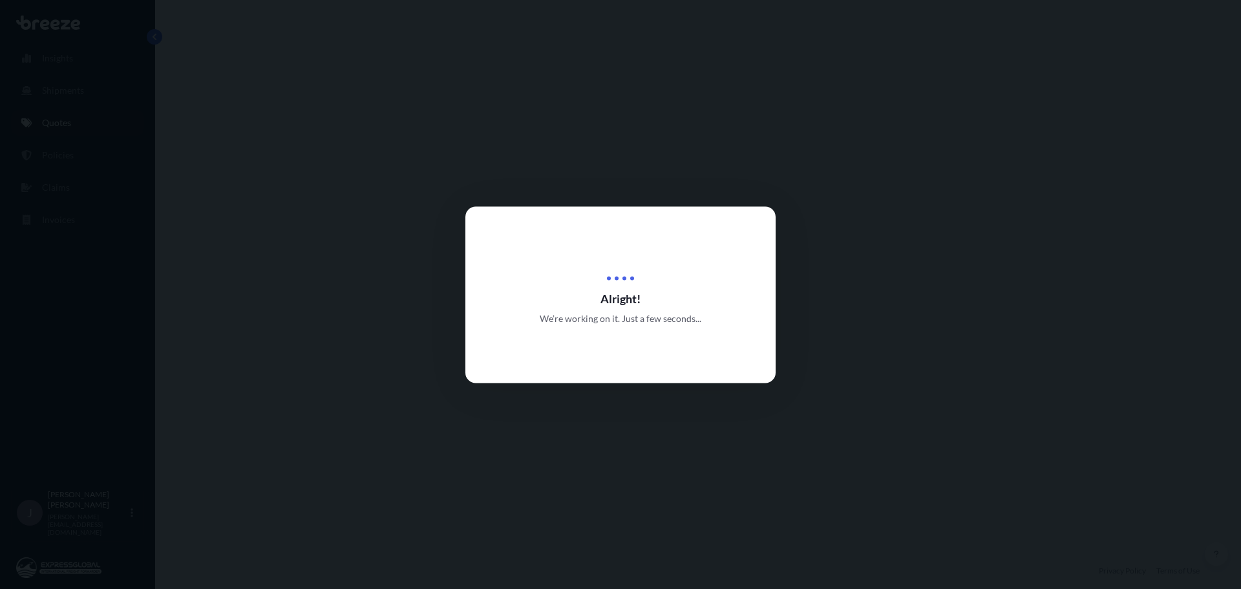
select select "Road"
select select "2"
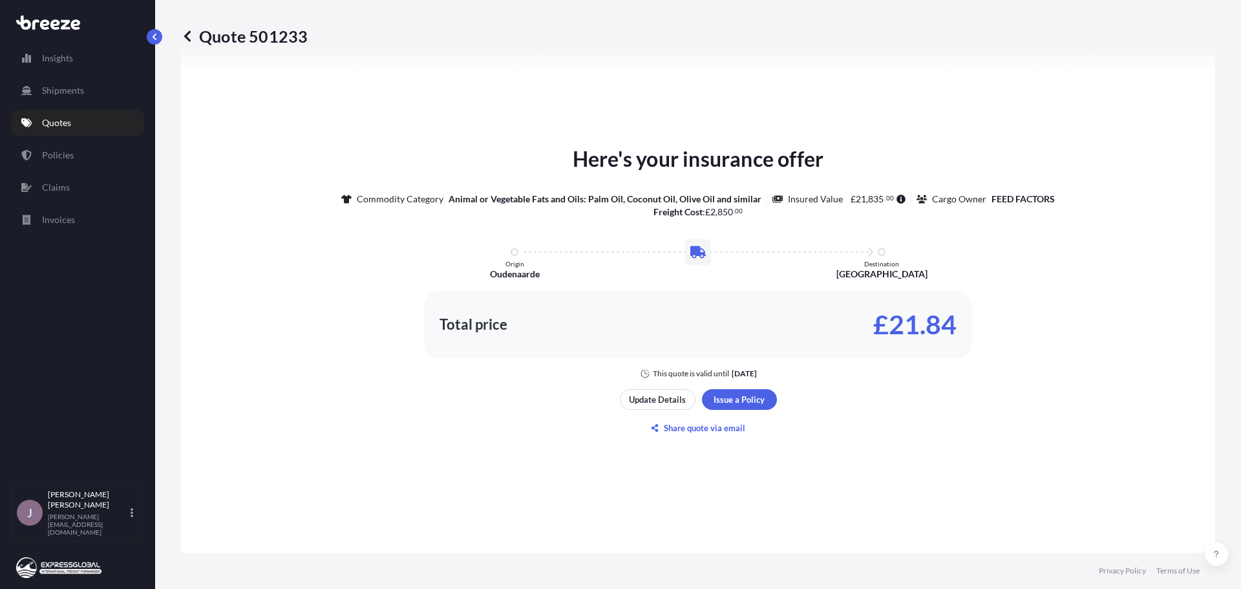
scroll to position [518, 0]
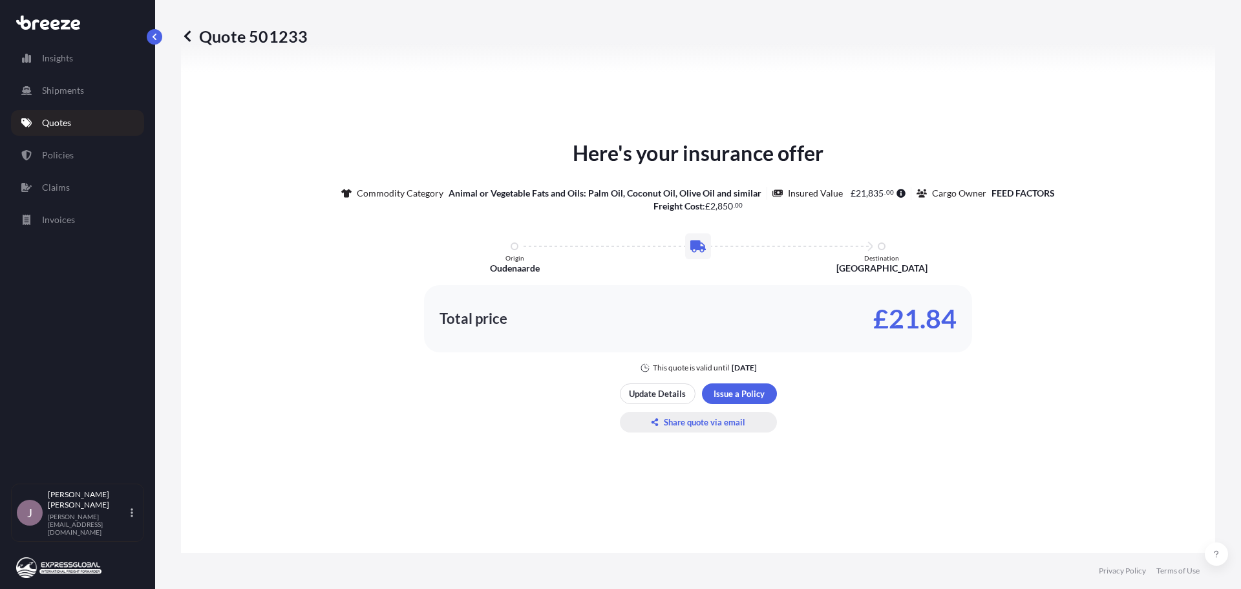
click at [703, 416] on p "Share quote via email" at bounding box center [704, 422] width 81 height 13
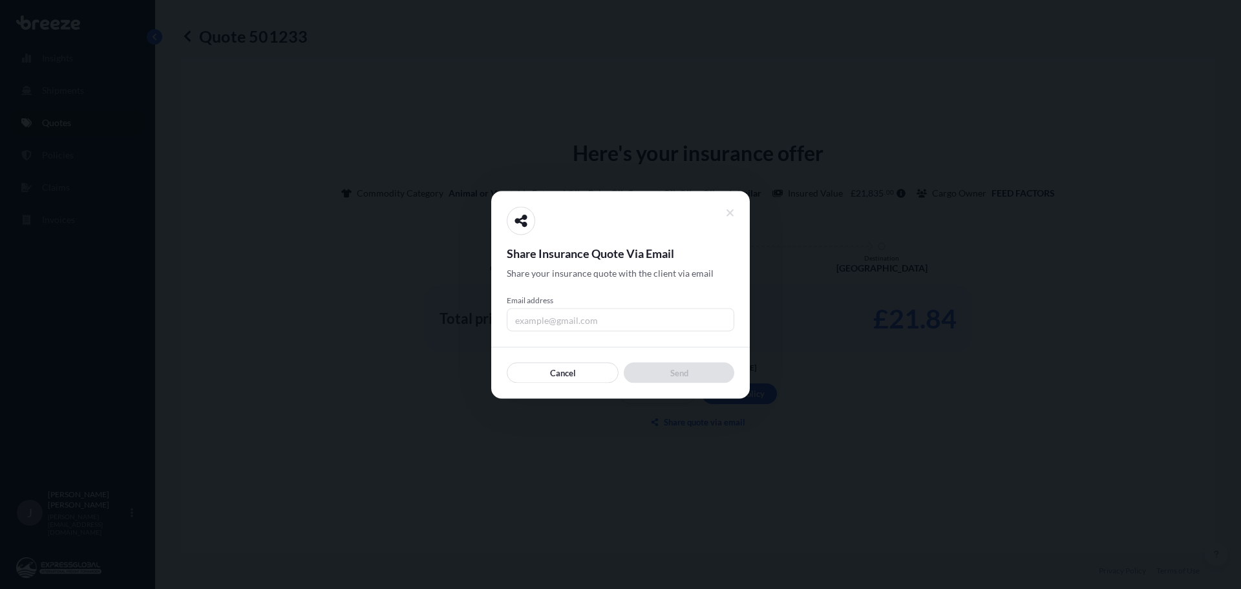
click at [560, 323] on input "Email address" at bounding box center [621, 319] width 228 height 23
type input "R"
type input "[PERSON_NAME][EMAIL_ADDRESS][DOMAIN_NAME]"
